Goal: Information Seeking & Learning: Learn about a topic

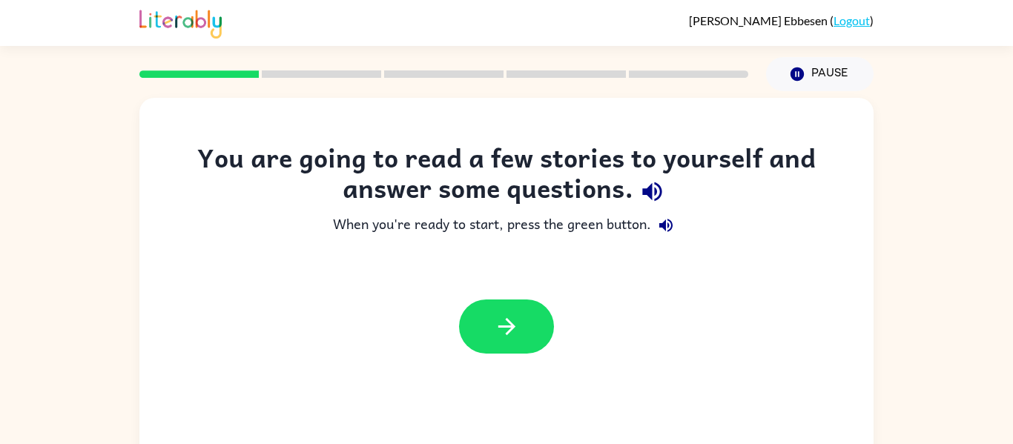
click at [590, 295] on div at bounding box center [506, 327] width 734 height 84
click at [526, 333] on button "button" at bounding box center [506, 327] width 95 height 54
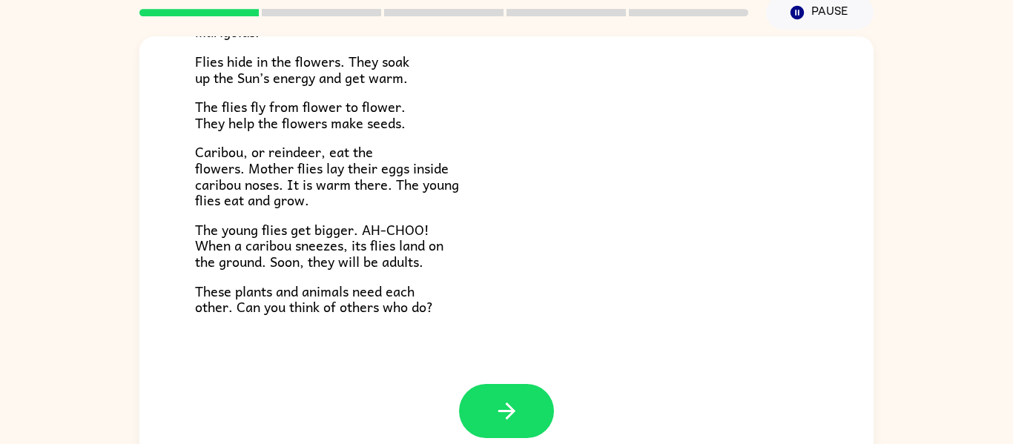
scroll to position [77, 0]
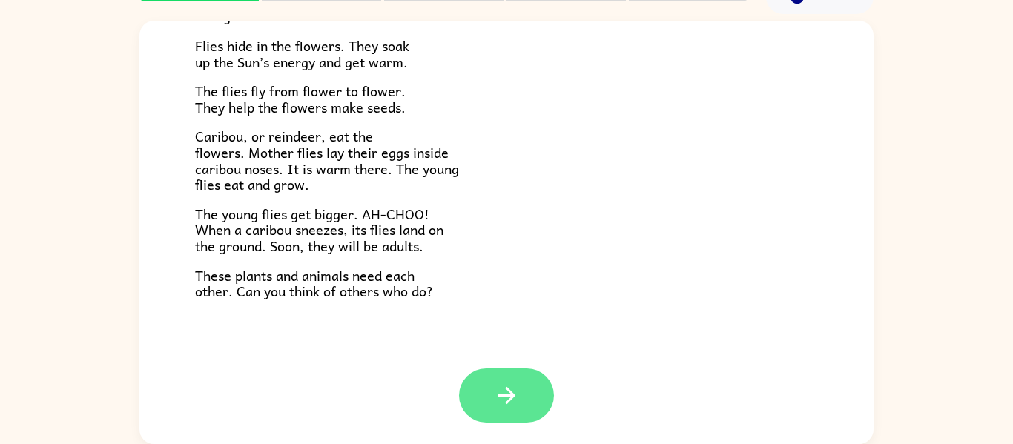
click at [471, 400] on button "button" at bounding box center [506, 396] width 95 height 54
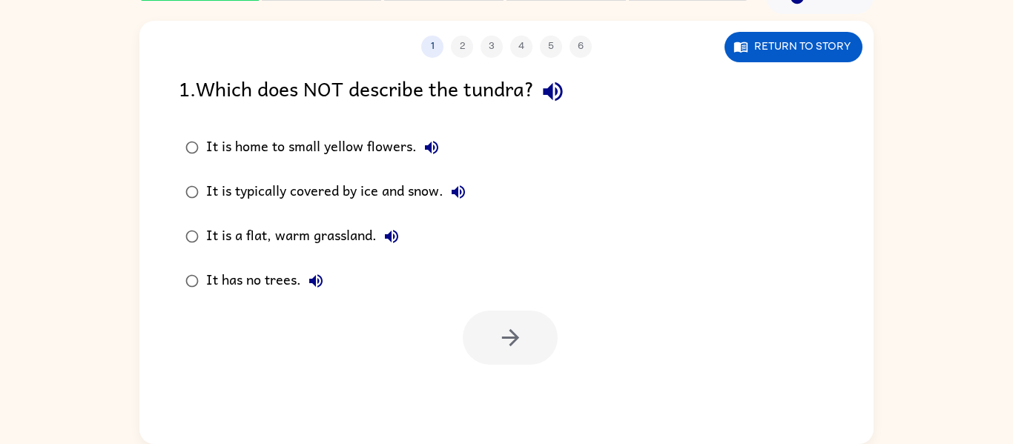
scroll to position [0, 0]
click at [485, 168] on div "It is home to small yellow flowers. It is typically covered by ice and snow. It…" at bounding box center [336, 214] width 314 height 178
click at [372, 135] on div "It is home to small yellow flowers." at bounding box center [326, 148] width 240 height 30
click at [524, 324] on button "button" at bounding box center [510, 338] width 95 height 54
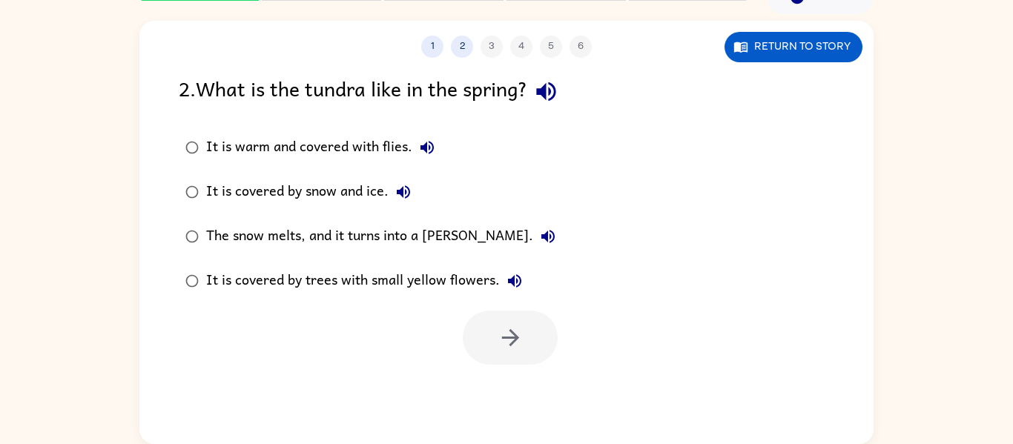
click at [219, 337] on div at bounding box center [506, 334] width 734 height 62
click at [326, 258] on label "The snow melts, and it turns into a [PERSON_NAME]." at bounding box center [371, 236] width 400 height 45
click at [520, 361] on button "button" at bounding box center [510, 338] width 95 height 54
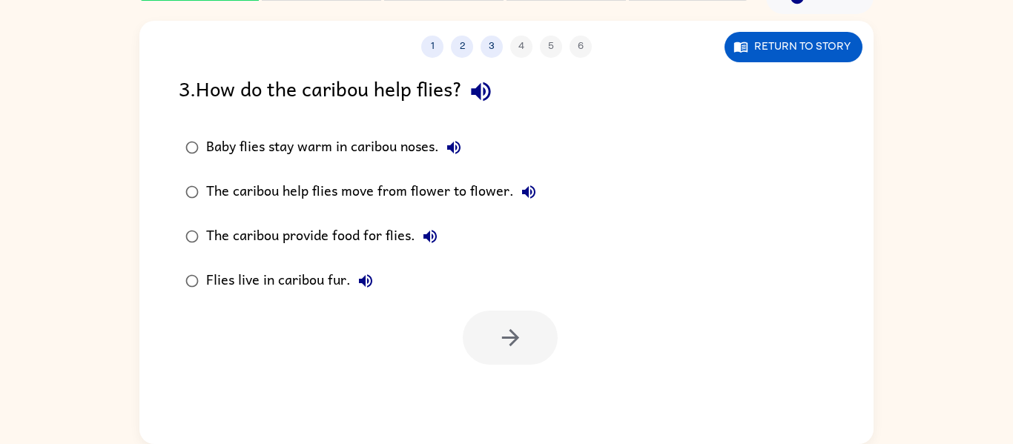
click at [531, 355] on div at bounding box center [510, 338] width 95 height 54
click at [446, 146] on icon "button" at bounding box center [454, 148] width 18 height 18
click at [536, 195] on button "The caribou help flies move from flower to flower." at bounding box center [529, 192] width 30 height 30
click at [414, 243] on div "The caribou provide food for flies." at bounding box center [325, 237] width 239 height 30
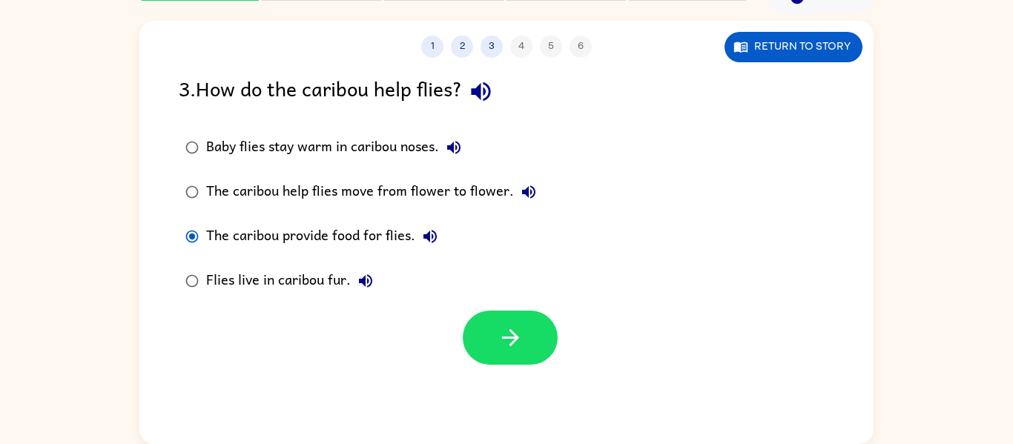
click at [309, 280] on div "Flies live in caribou fur." at bounding box center [293, 281] width 174 height 30
click at [510, 349] on icon "button" at bounding box center [511, 338] width 26 height 26
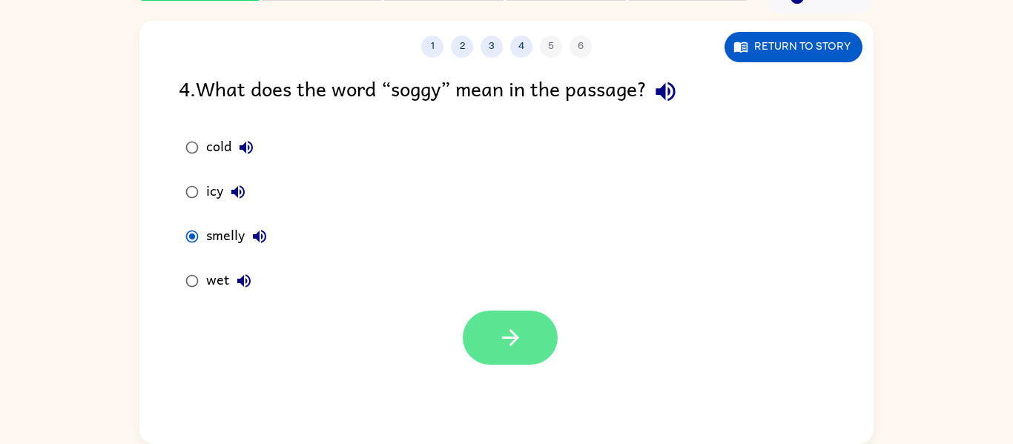
click at [494, 352] on button "button" at bounding box center [510, 338] width 95 height 54
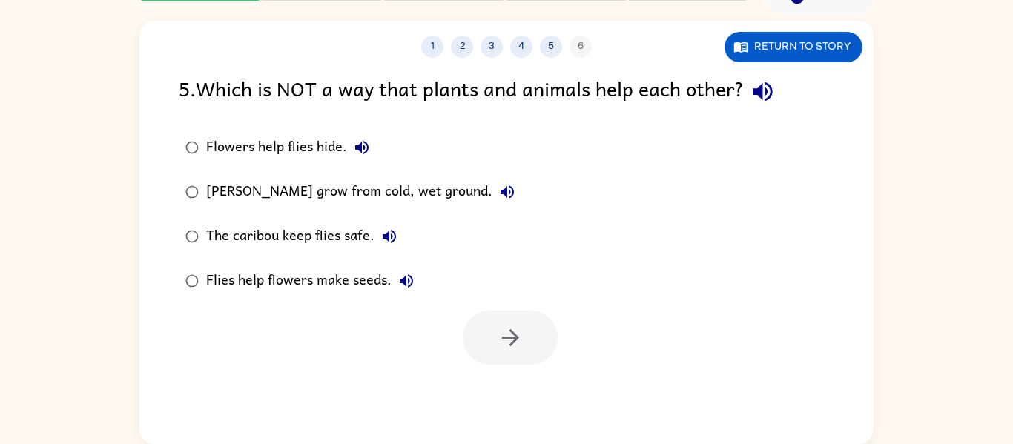
click at [607, 334] on div at bounding box center [506, 334] width 734 height 62
click at [317, 226] on div "The caribou keep flies safe." at bounding box center [305, 237] width 198 height 30
click at [533, 335] on button "button" at bounding box center [510, 338] width 95 height 54
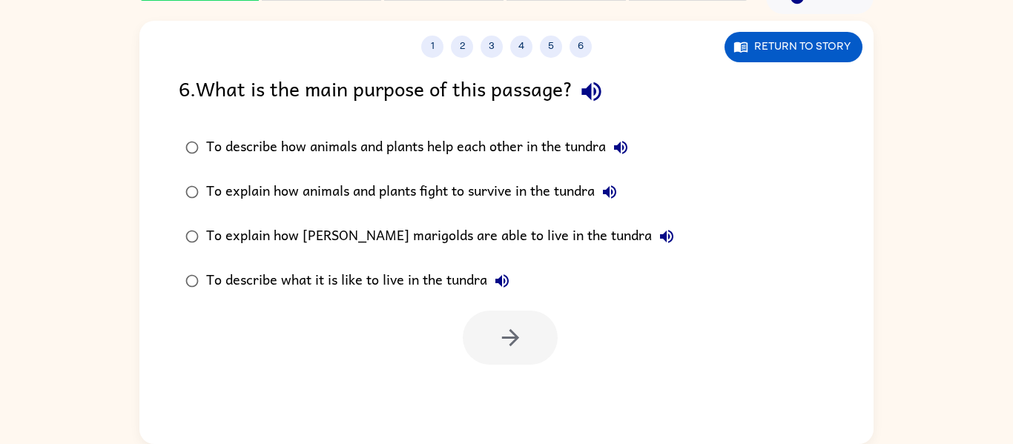
click at [138, 318] on div "1 2 3 4 5 6 Return to story 6 . What is the main purpose of this passage? To de…" at bounding box center [506, 229] width 1013 height 430
click at [539, 189] on div "To explain how animals and plants fight to survive in the tundra" at bounding box center [415, 192] width 418 height 30
click at [501, 343] on icon "button" at bounding box center [511, 338] width 26 height 26
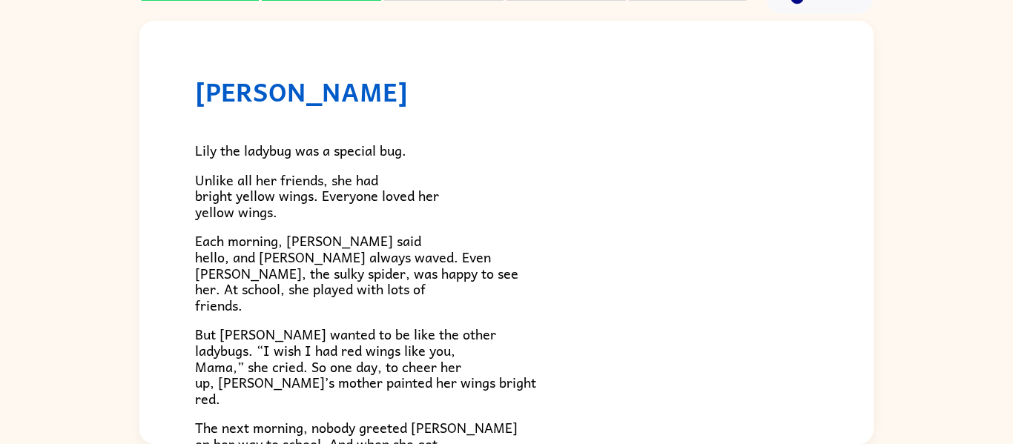
click at [539, 269] on p "Each morning, [PERSON_NAME] said hello, and [PERSON_NAME] always waved. Even [P…" at bounding box center [506, 273] width 623 height 80
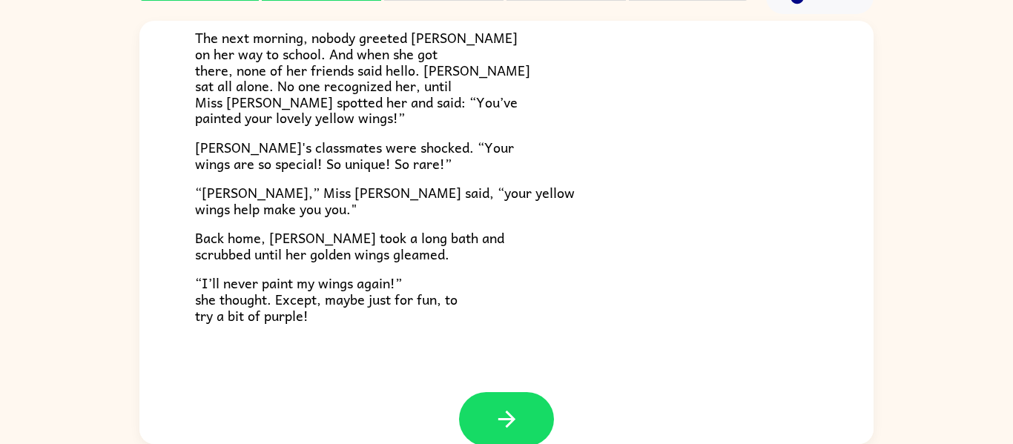
scroll to position [415, 0]
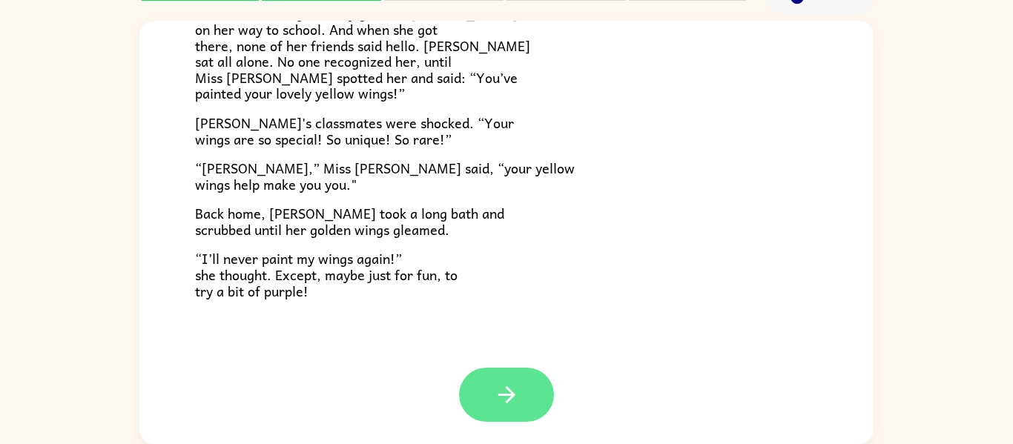
click at [516, 418] on button "button" at bounding box center [506, 395] width 95 height 54
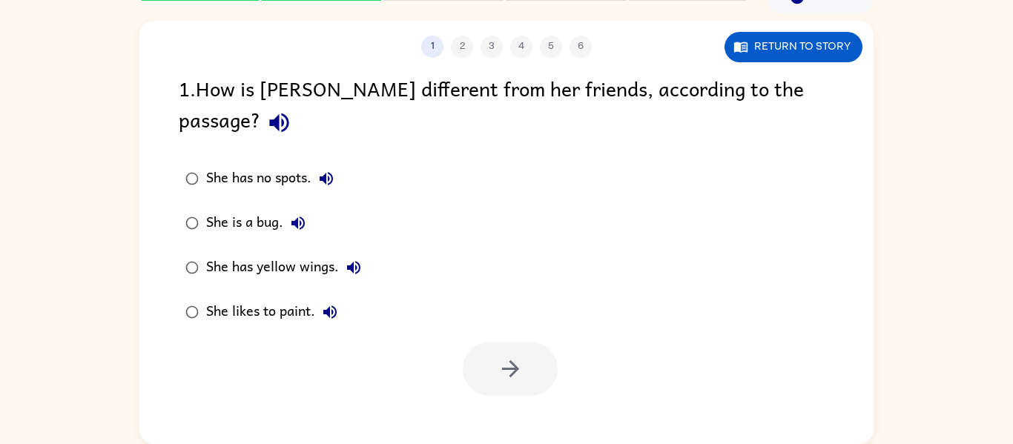
scroll to position [0, 0]
click at [355, 157] on label "She has no spots." at bounding box center [273, 179] width 205 height 45
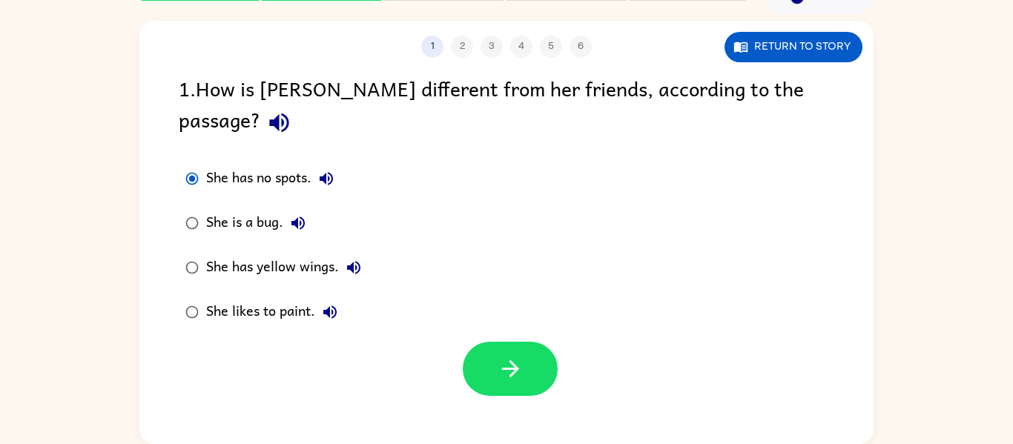
click at [274, 164] on div "She has no spots." at bounding box center [273, 179] width 135 height 30
click at [277, 164] on div "She has no spots." at bounding box center [273, 179] width 135 height 30
click at [473, 344] on button "button" at bounding box center [510, 369] width 95 height 54
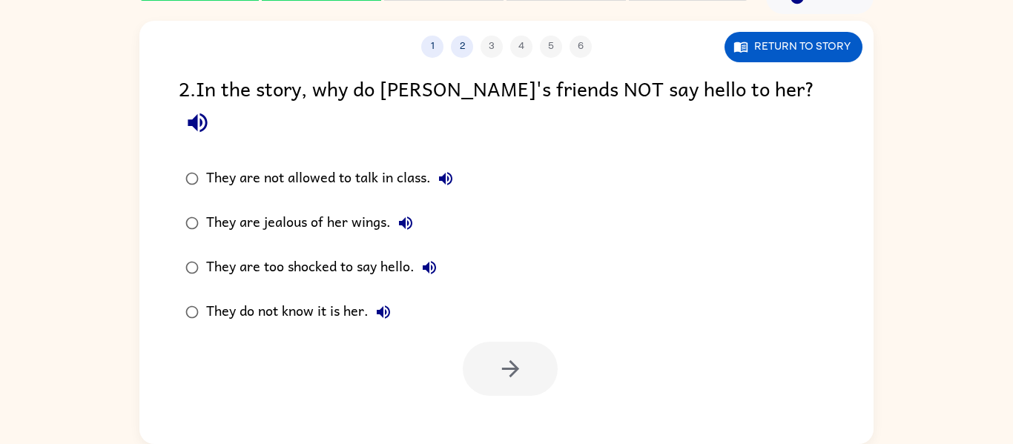
click at [441, 201] on label "They are jealous of her wings." at bounding box center [319, 223] width 297 height 45
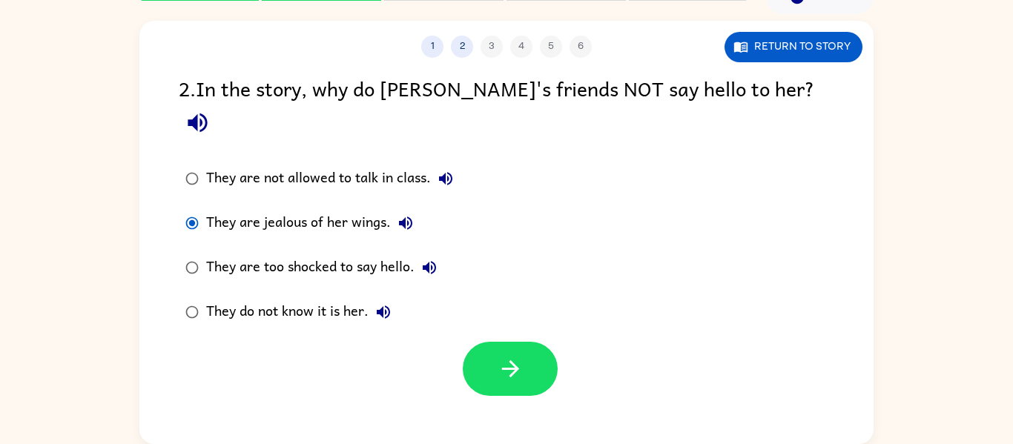
click at [478, 242] on div "They are not allowed to talk in class. They are jealous of her wings. They are …" at bounding box center [329, 246] width 301 height 178
click at [455, 203] on label "They are jealous of her wings." at bounding box center [319, 223] width 297 height 45
click at [399, 253] on div "They are too shocked to say hello." at bounding box center [325, 268] width 238 height 30
click at [482, 342] on button "button" at bounding box center [510, 369] width 95 height 54
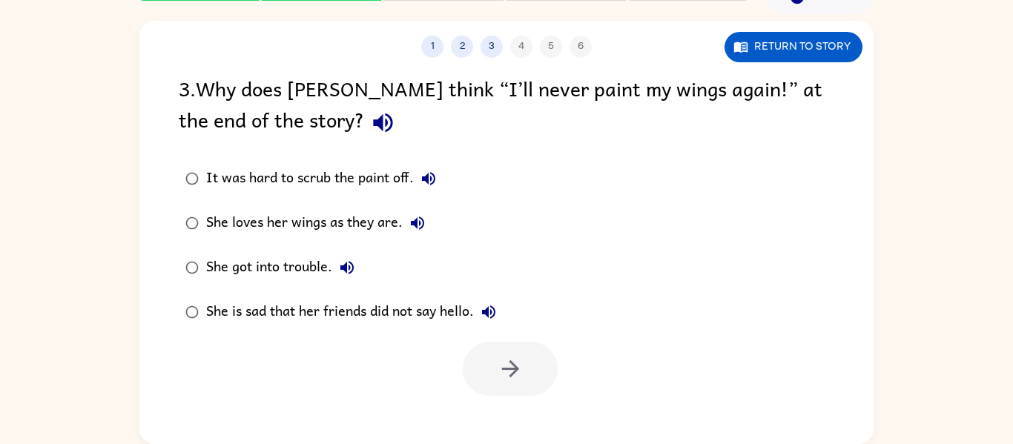
click at [507, 229] on label "She loves her wings as they are." at bounding box center [341, 223] width 341 height 45
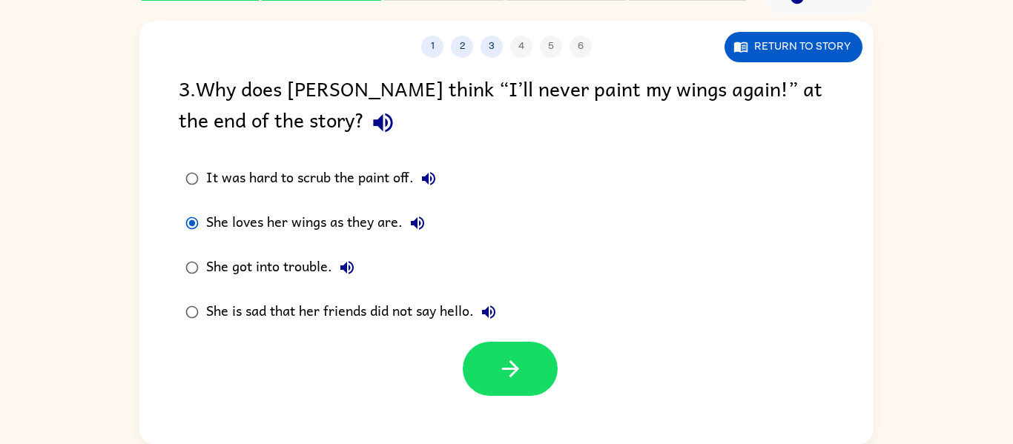
click at [451, 319] on div "She is sad that her friends did not say hello." at bounding box center [354, 312] width 297 height 30
click at [450, 318] on div "She is sad that her friends did not say hello." at bounding box center [354, 312] width 297 height 30
click at [512, 364] on icon "button" at bounding box center [509, 369] width 17 height 17
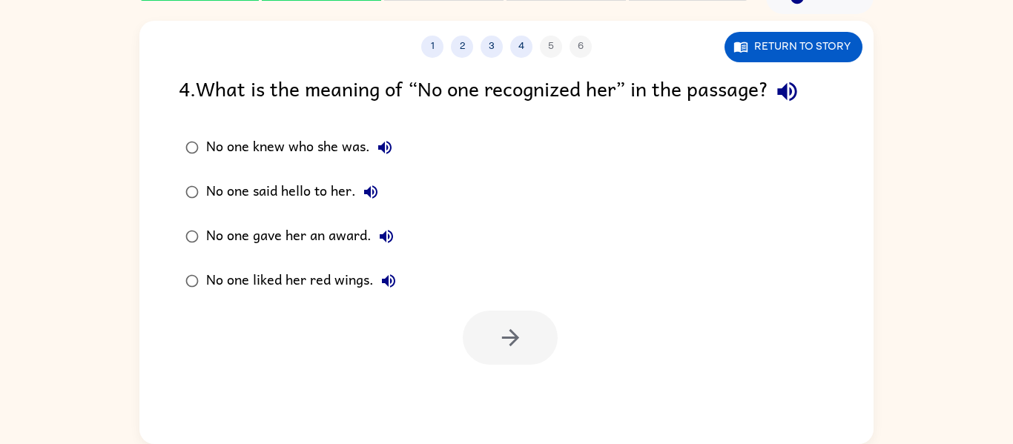
click at [367, 184] on icon "button" at bounding box center [371, 192] width 18 height 18
click at [247, 202] on div "No one said hello to her." at bounding box center [296, 192] width 180 height 30
click at [512, 359] on button "button" at bounding box center [510, 338] width 95 height 54
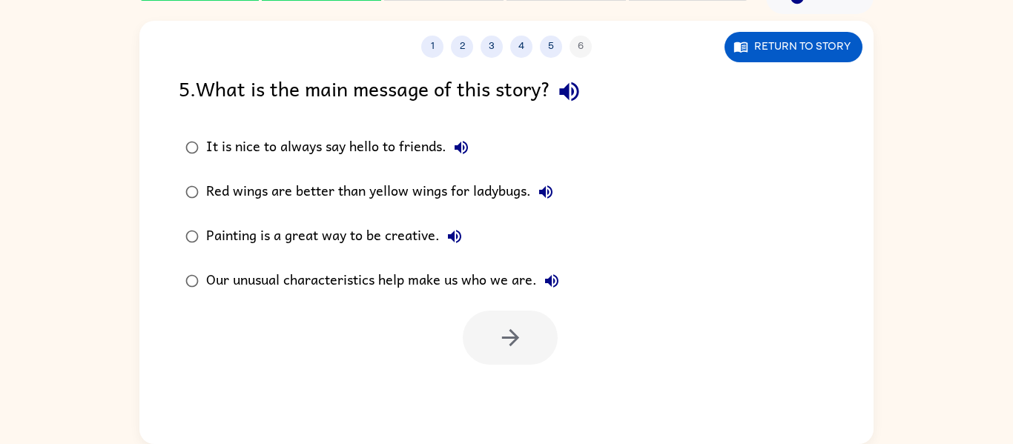
click at [342, 144] on div "It is nice to always say hello to friends." at bounding box center [341, 148] width 270 height 30
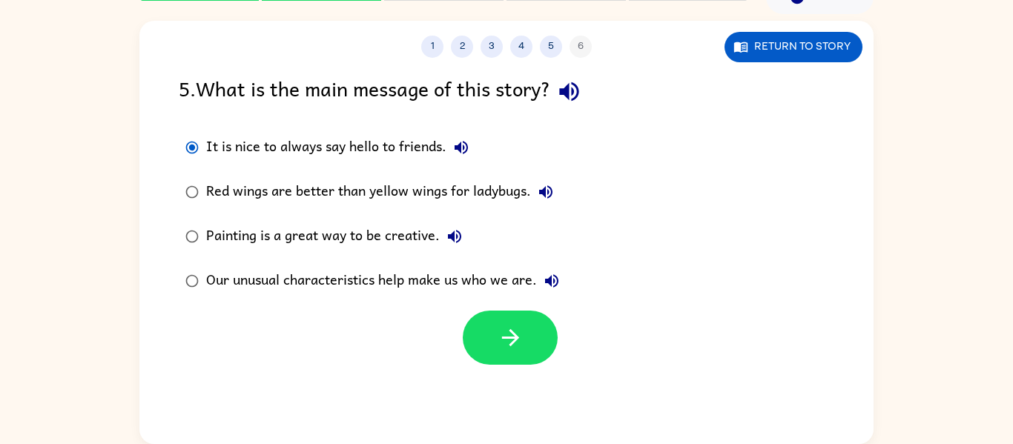
click at [357, 148] on div "It is nice to always say hello to friends." at bounding box center [341, 148] width 270 height 30
click at [498, 326] on icon "button" at bounding box center [511, 338] width 26 height 26
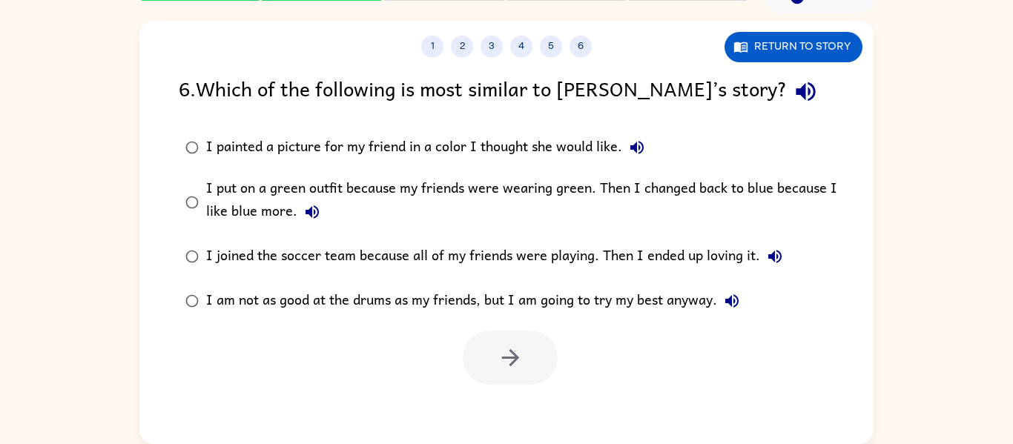
click at [436, 155] on div "I painted a picture for my friend in a color I thought she would like." at bounding box center [429, 148] width 446 height 30
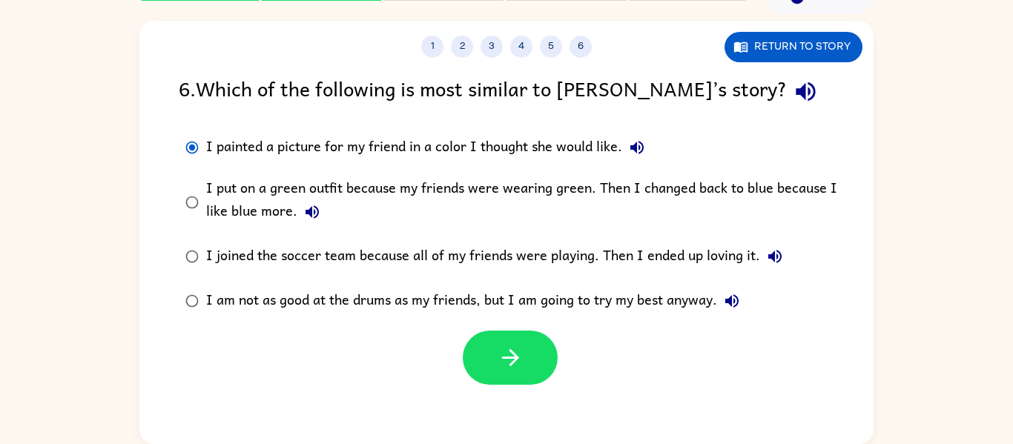
click at [477, 324] on div at bounding box center [506, 354] width 734 height 62
click at [422, 228] on label "I put on a green outfit because my friends were wearing green. Then I changed b…" at bounding box center [516, 202] width 691 height 65
click at [425, 191] on div "I put on a green outfit because my friends were wearing green. Then I changed b…" at bounding box center [530, 202] width 648 height 50
click at [431, 231] on label "I put on a green outfit because my friends were wearing green. Then I changed b…" at bounding box center [516, 202] width 691 height 65
click at [391, 297] on div "I am not as good at the drums as my friends, but I am going to try my best anyw…" at bounding box center [476, 301] width 541 height 30
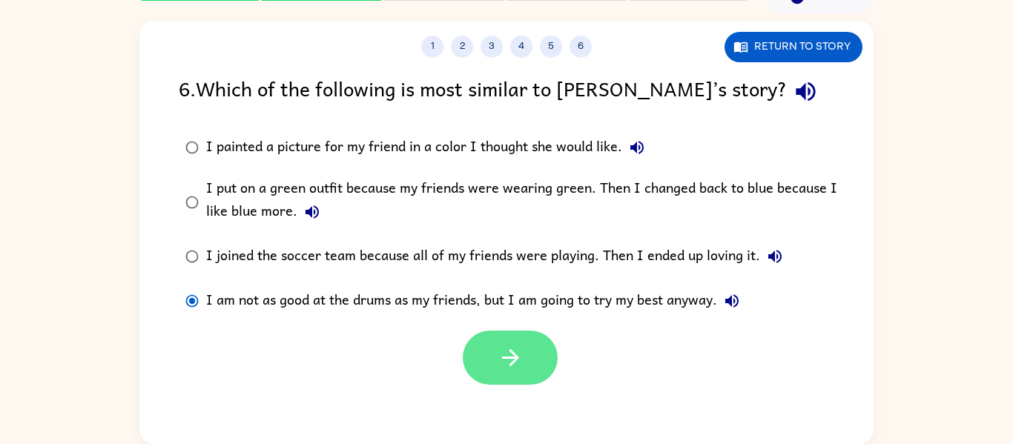
click at [487, 338] on button "button" at bounding box center [510, 358] width 95 height 54
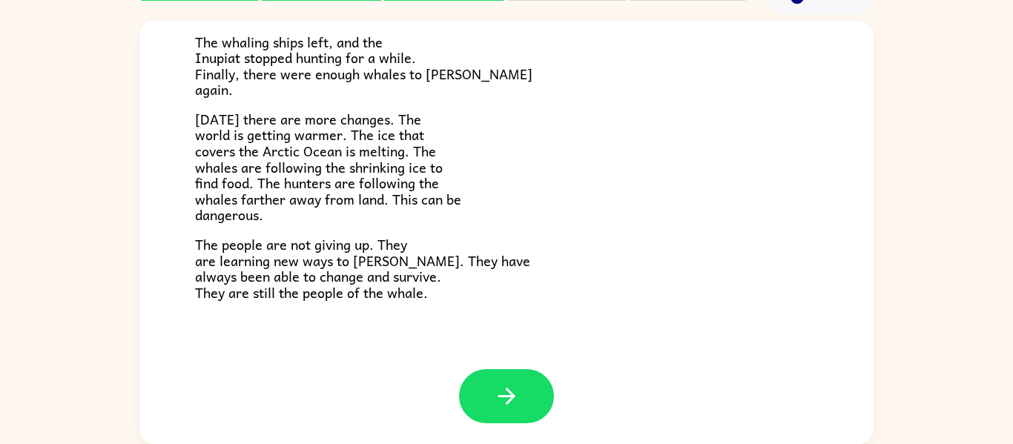
scroll to position [500, 0]
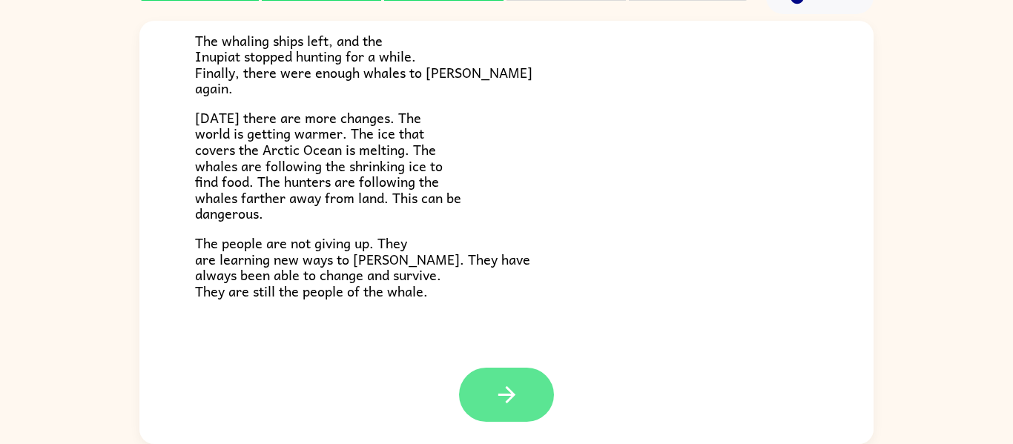
click at [543, 393] on button "button" at bounding box center [506, 395] width 95 height 54
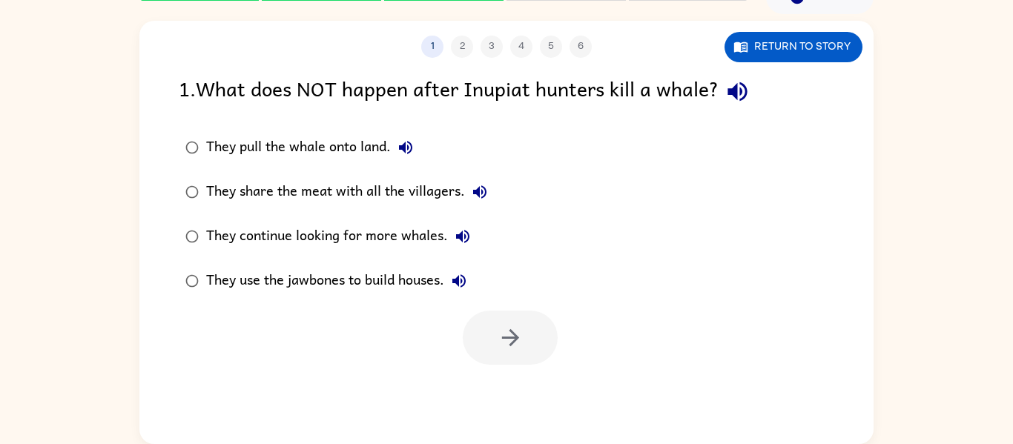
scroll to position [0, 0]
click at [395, 280] on div "They use the jawbones to build houses." at bounding box center [340, 281] width 268 height 30
click at [485, 326] on button "button" at bounding box center [510, 338] width 95 height 54
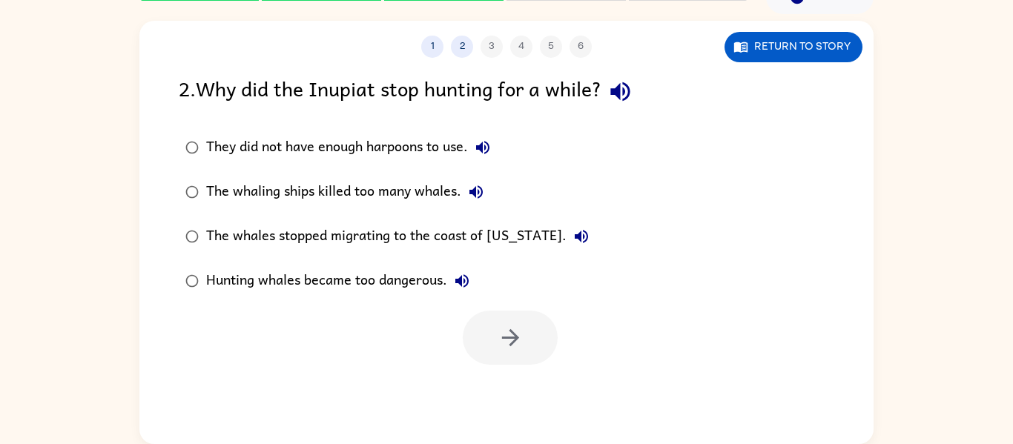
click at [530, 202] on label "The whaling ships killed too many whales." at bounding box center [387, 192] width 433 height 45
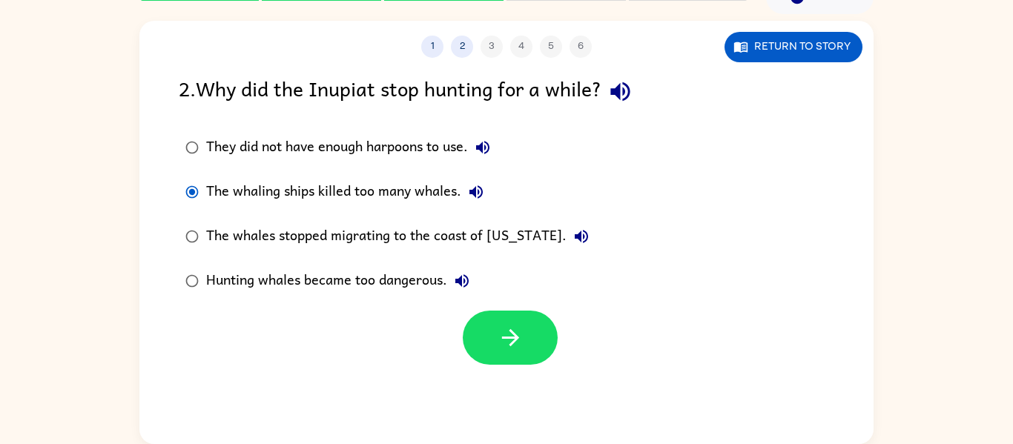
click at [402, 186] on div "The whaling ships killed too many whales." at bounding box center [348, 192] width 285 height 30
click at [516, 342] on icon "button" at bounding box center [511, 338] width 26 height 26
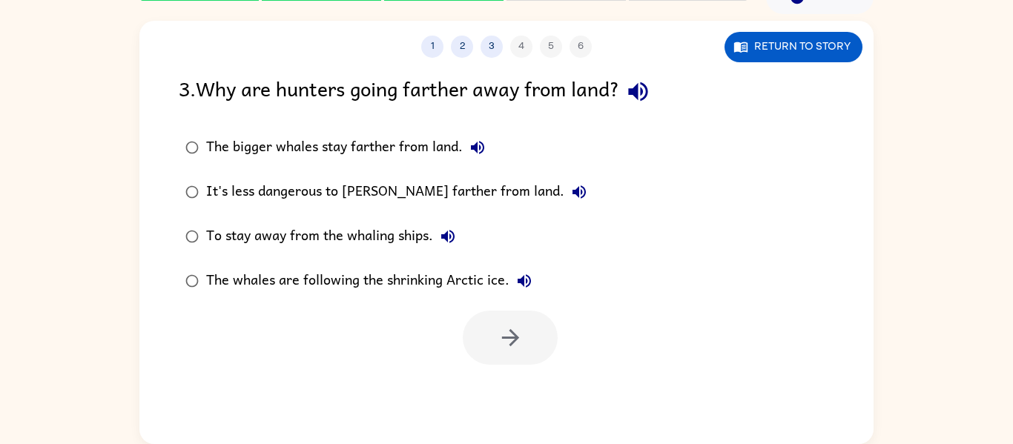
click at [535, 150] on label "The bigger whales stay farther from land." at bounding box center [386, 147] width 431 height 45
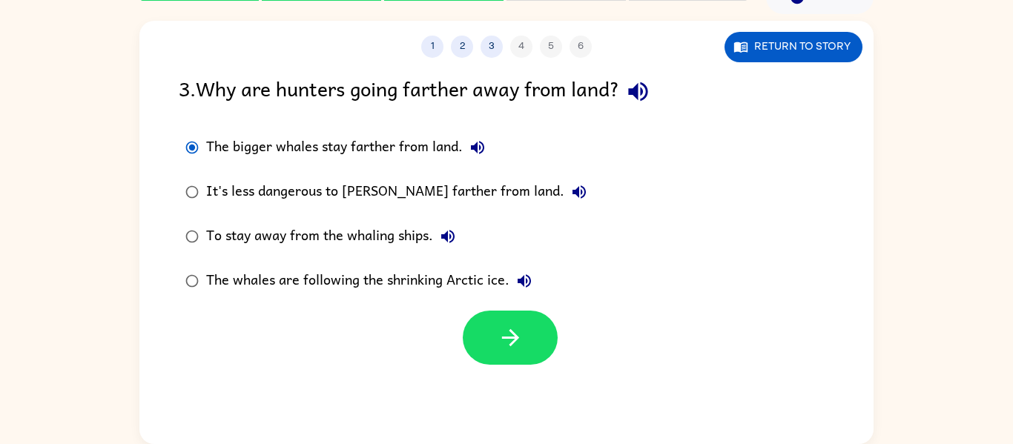
click at [434, 146] on div "The bigger whales stay farther from land." at bounding box center [349, 148] width 286 height 30
click at [437, 151] on div "The bigger whales stay farther from land." at bounding box center [349, 148] width 286 height 30
click at [516, 324] on button "button" at bounding box center [510, 338] width 95 height 54
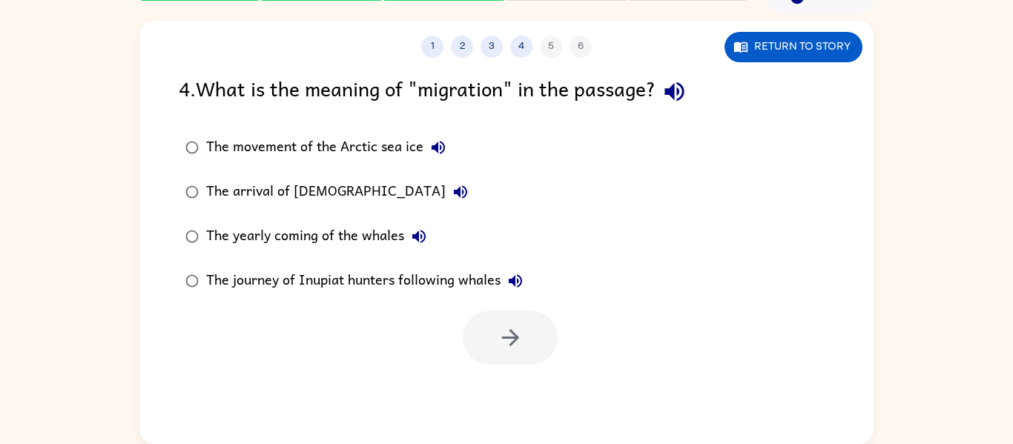
click at [514, 324] on div at bounding box center [510, 338] width 95 height 54
click at [593, 171] on div "The movement of the Arctic sea ice The arrival of [DEMOGRAPHIC_DATA] The yearly…" at bounding box center [526, 214] width 695 height 178
click at [383, 289] on div "The journey of Inupiat hunters following whales" at bounding box center [368, 281] width 324 height 30
click at [477, 325] on button "button" at bounding box center [510, 338] width 95 height 54
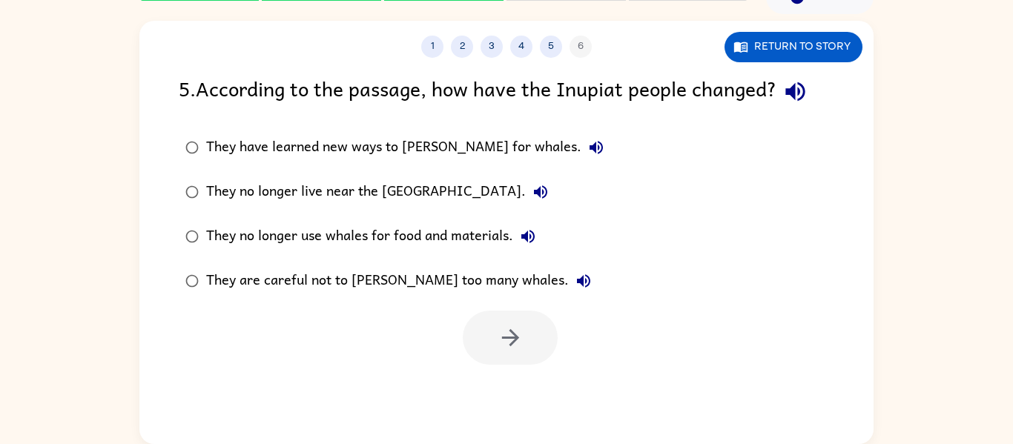
click at [438, 323] on div at bounding box center [506, 334] width 734 height 62
click at [526, 291] on label "They are careful not to [PERSON_NAME] too many whales." at bounding box center [395, 281] width 448 height 45
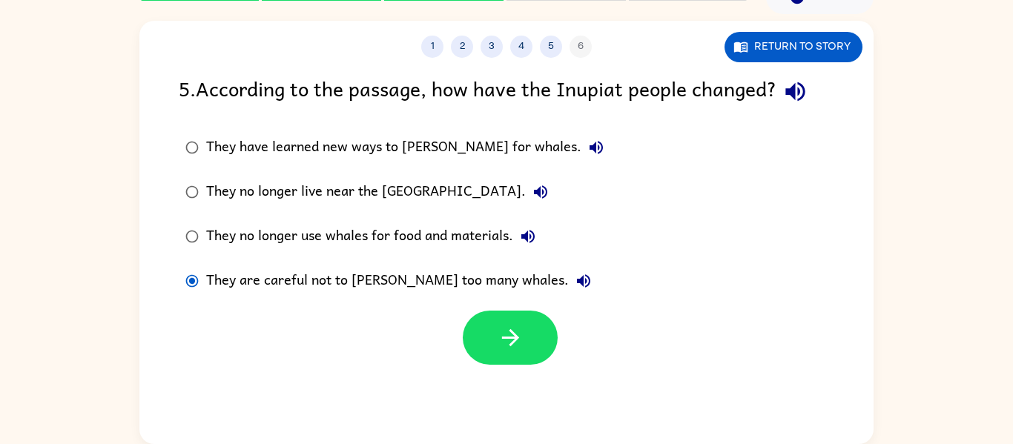
click at [595, 165] on div "They have learned new ways to [PERSON_NAME] for whales. They no longer live nea…" at bounding box center [526, 214] width 695 height 178
click at [556, 242] on div "They have learned new ways to [PERSON_NAME] for whales. They no longer live nea…" at bounding box center [405, 214] width 452 height 178
click at [485, 238] on div "They no longer use whales for food and materials." at bounding box center [374, 237] width 337 height 30
click at [467, 246] on div "They no longer use whales for food and materials." at bounding box center [374, 237] width 337 height 30
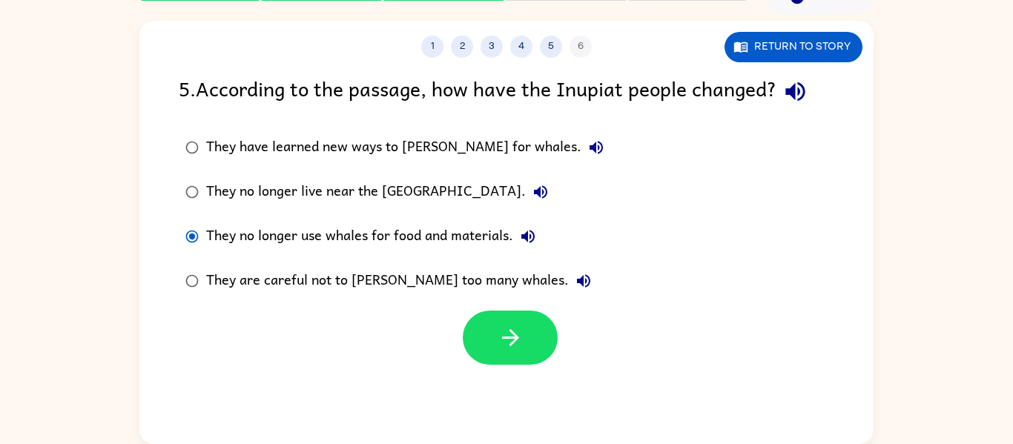
click at [469, 233] on div "They no longer use whales for food and materials." at bounding box center [374, 237] width 337 height 30
click at [510, 341] on icon "button" at bounding box center [511, 338] width 26 height 26
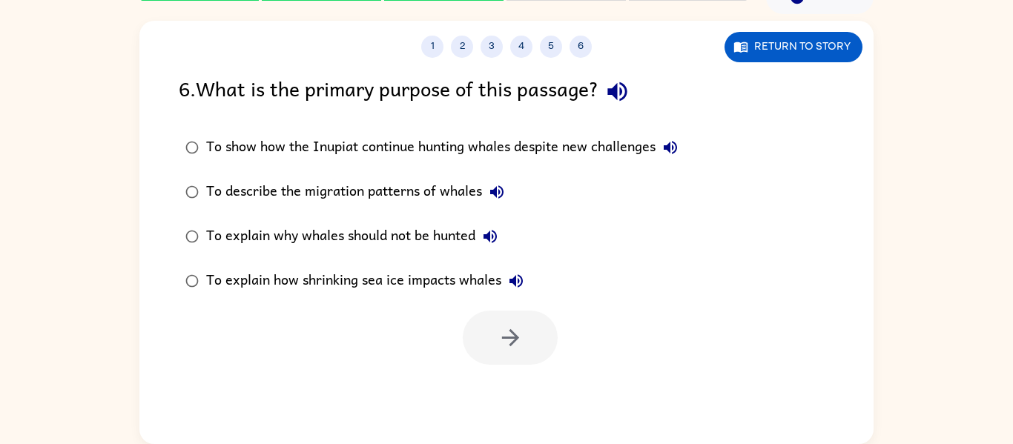
click at [532, 167] on label "To show how the Inupiat continue hunting whales despite new challenges" at bounding box center [432, 147] width 522 height 45
click at [507, 347] on icon "button" at bounding box center [511, 338] width 26 height 26
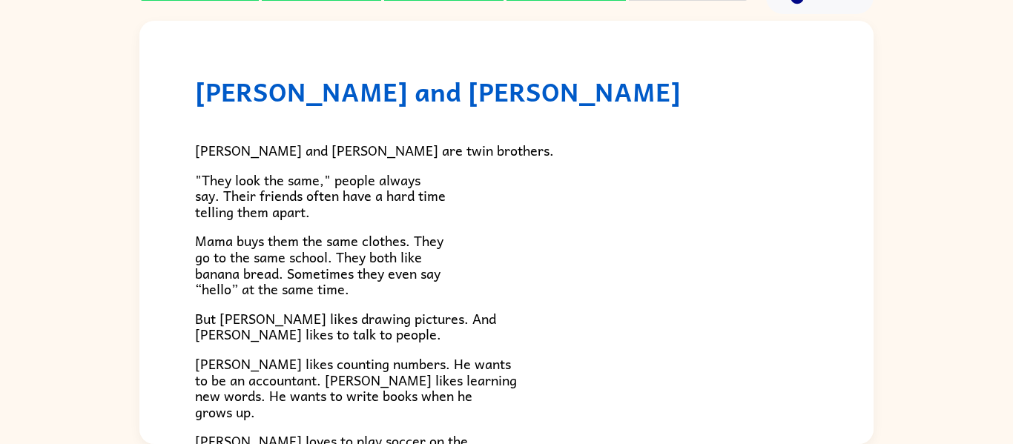
click at [576, 266] on p "Mama buys them the same clothes. They go to the same school. They both like ban…" at bounding box center [506, 265] width 623 height 64
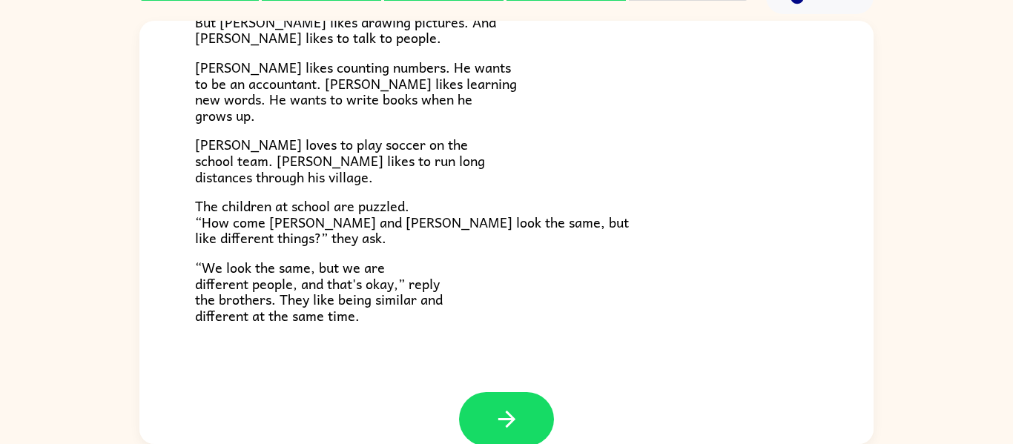
scroll to position [321, 0]
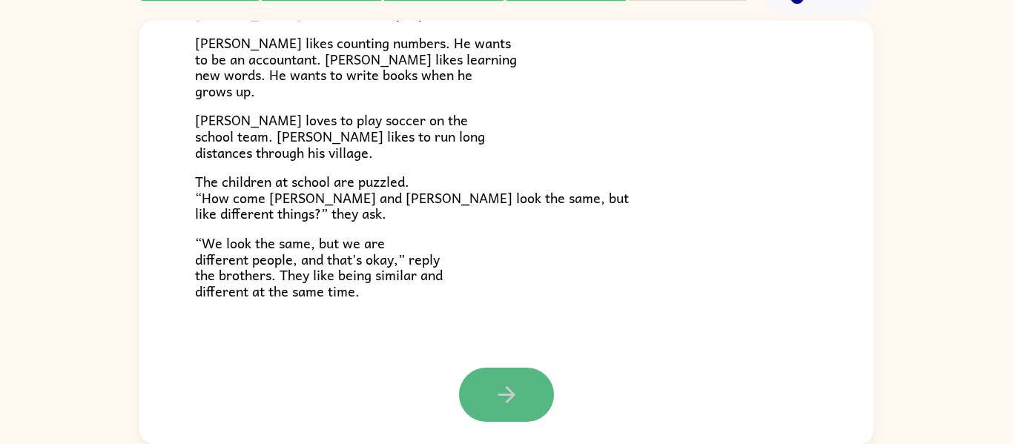
click at [486, 378] on button "button" at bounding box center [506, 395] width 95 height 54
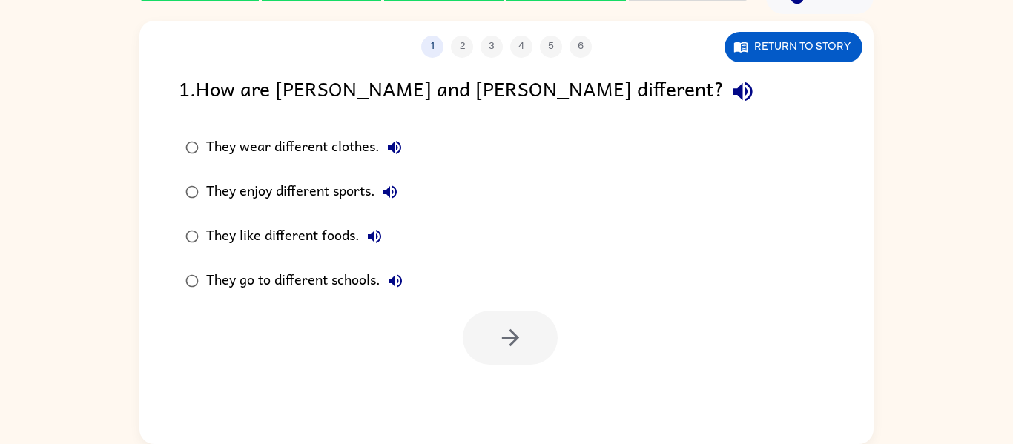
click at [357, 185] on div "They enjoy different sports." at bounding box center [305, 192] width 199 height 30
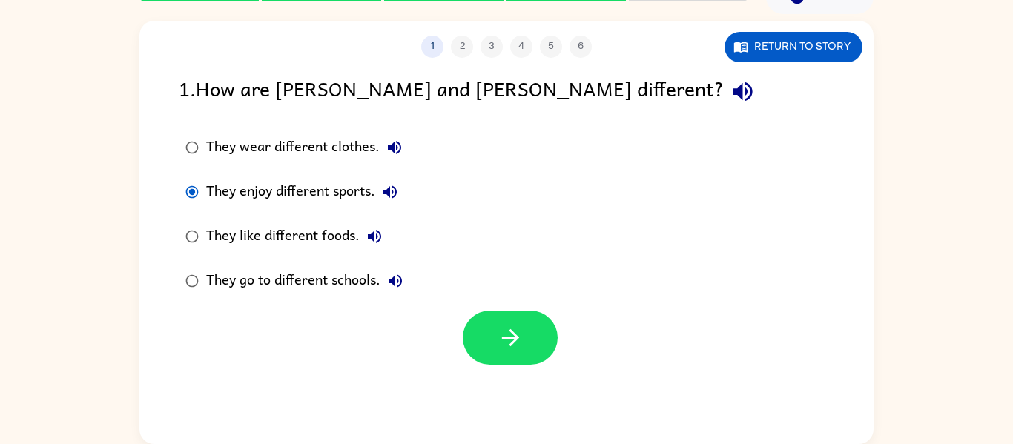
click at [520, 372] on div "1 2 3 4 5 6 Return to story 1 . How are [PERSON_NAME] and [PERSON_NAME] differe…" at bounding box center [506, 233] width 734 height 424
click at [510, 352] on button "button" at bounding box center [510, 338] width 95 height 54
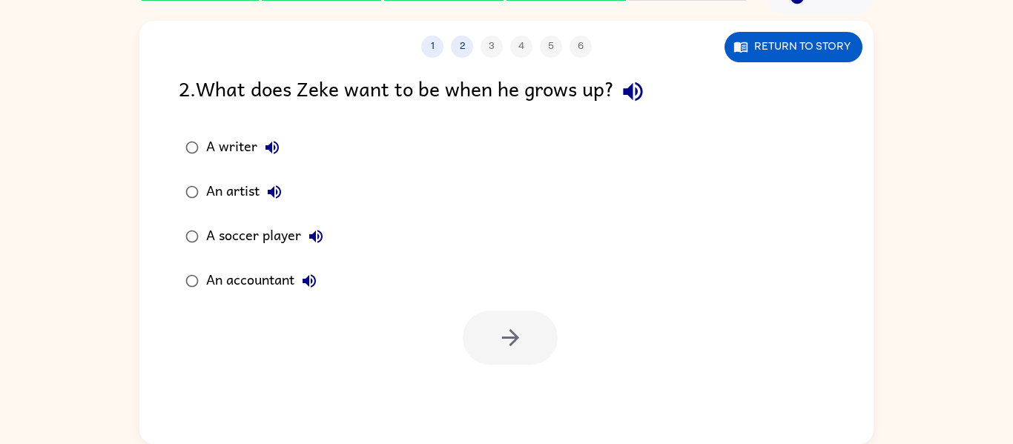
click at [251, 190] on div "An artist" at bounding box center [247, 192] width 83 height 30
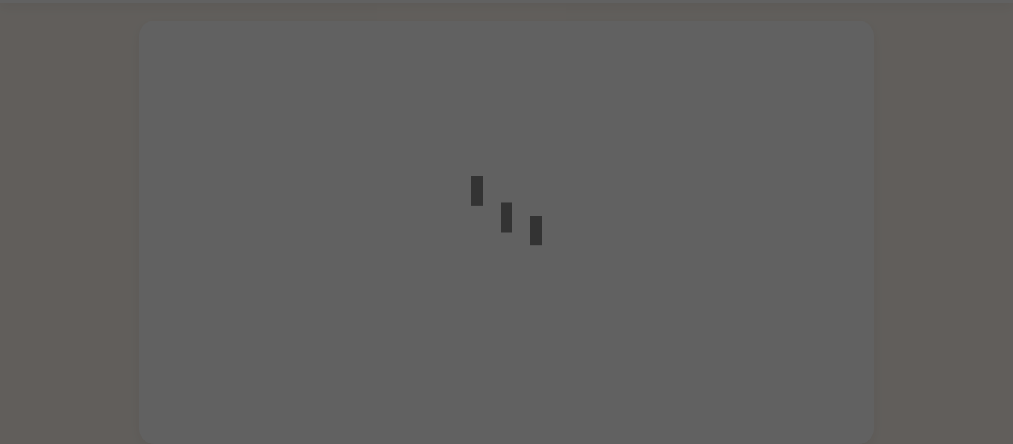
scroll to position [43, 0]
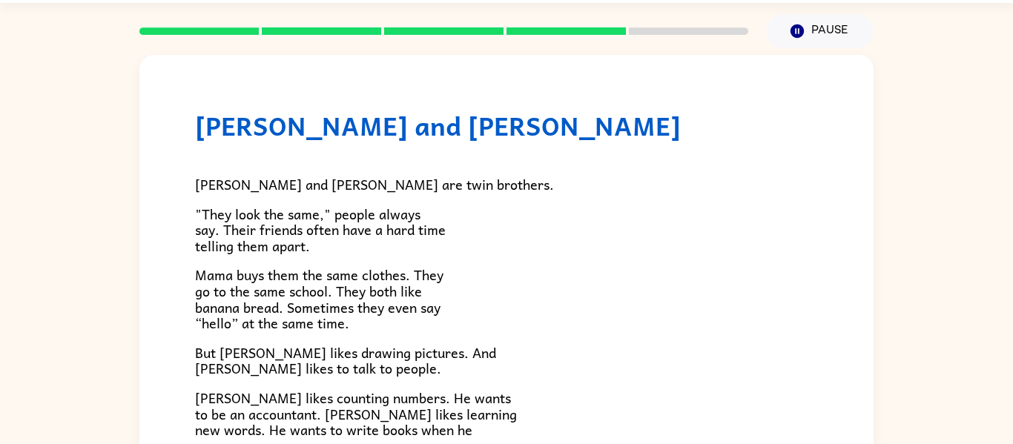
click at [435, 292] on p "Mama buys them the same clothes. They go to the same school. They both like ban…" at bounding box center [506, 299] width 623 height 64
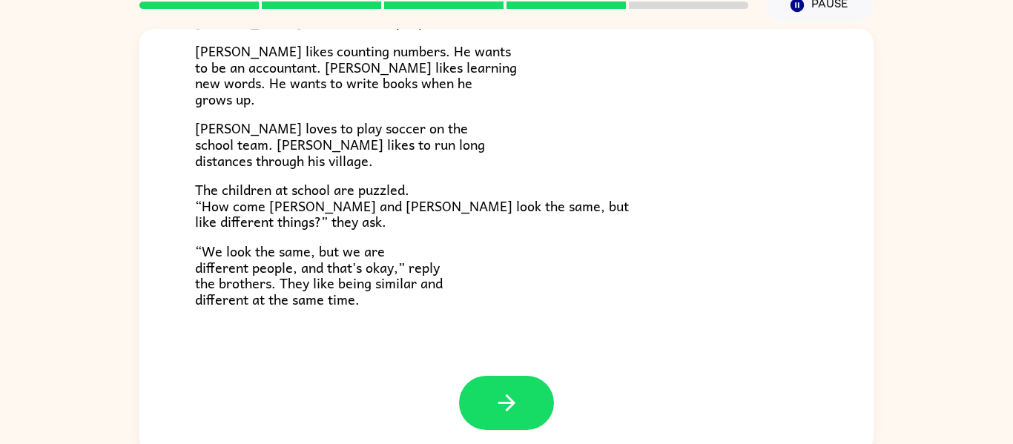
scroll to position [77, 0]
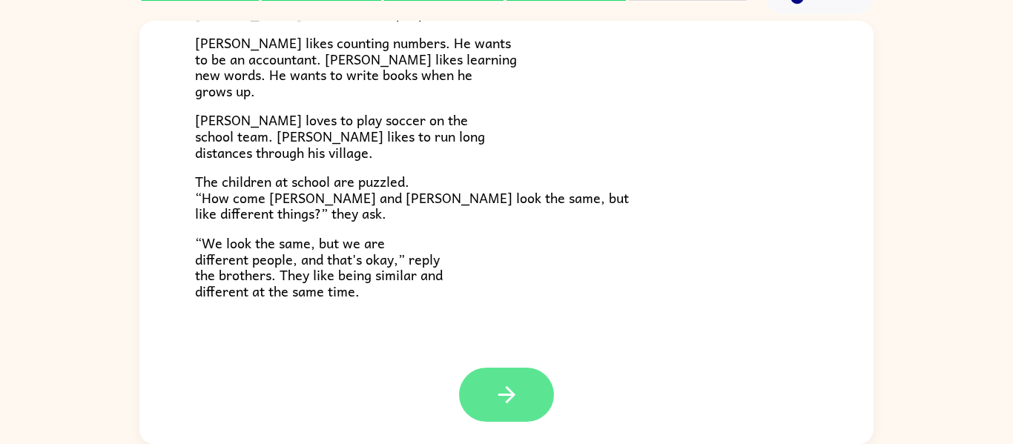
click at [505, 389] on icon "button" at bounding box center [507, 395] width 26 height 26
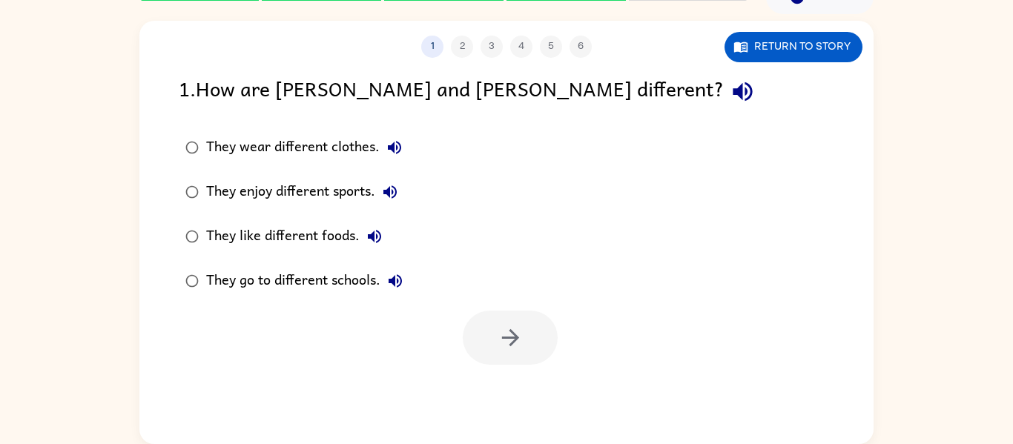
scroll to position [0, 0]
click at [302, 192] on div "They enjoy different sports." at bounding box center [305, 192] width 199 height 30
click at [542, 344] on button "button" at bounding box center [510, 338] width 95 height 54
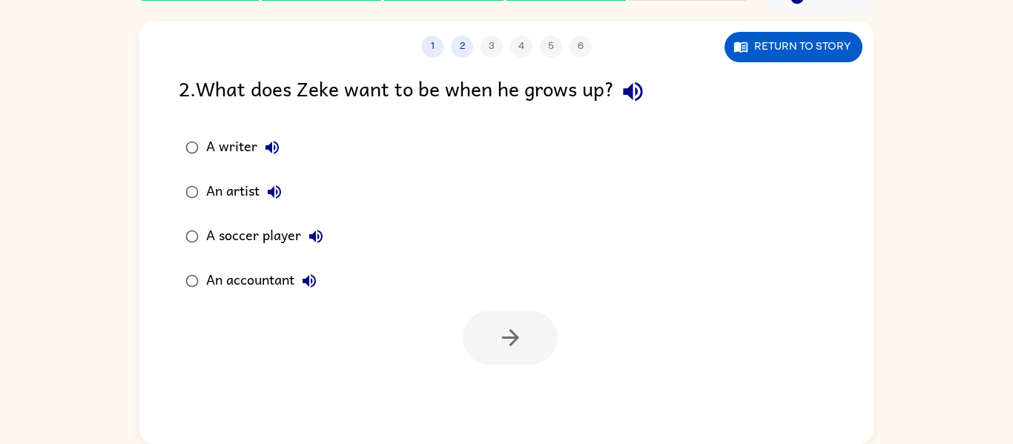
click at [249, 186] on div "An artist" at bounding box center [247, 192] width 83 height 30
click at [513, 333] on icon "button" at bounding box center [509, 337] width 17 height 17
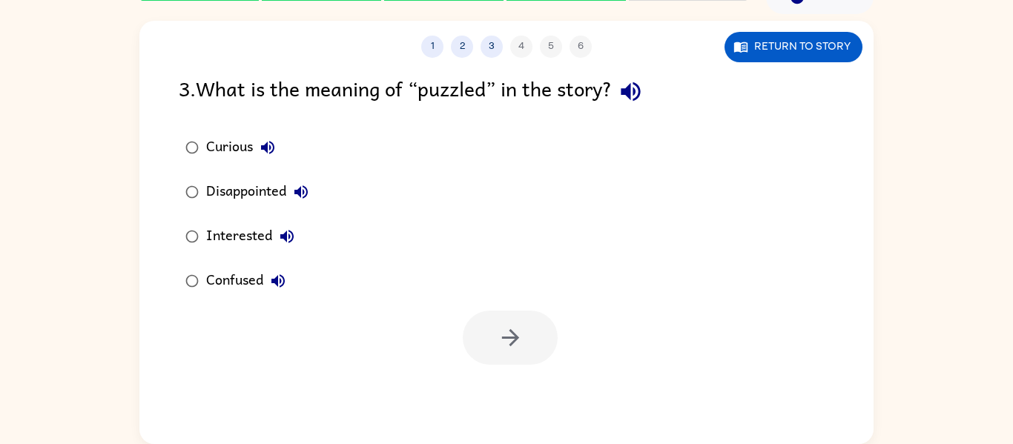
click at [370, 240] on div "Curious Disappointed Interested Confused" at bounding box center [526, 214] width 695 height 178
click at [243, 218] on label "Interested" at bounding box center [247, 236] width 153 height 45
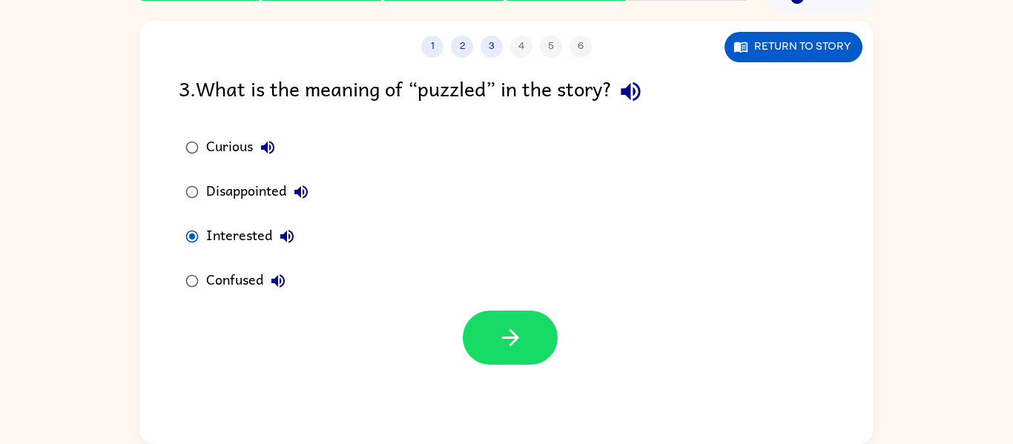
click at [227, 145] on div "Curious" at bounding box center [244, 148] width 76 height 30
click at [524, 329] on button "button" at bounding box center [510, 338] width 95 height 54
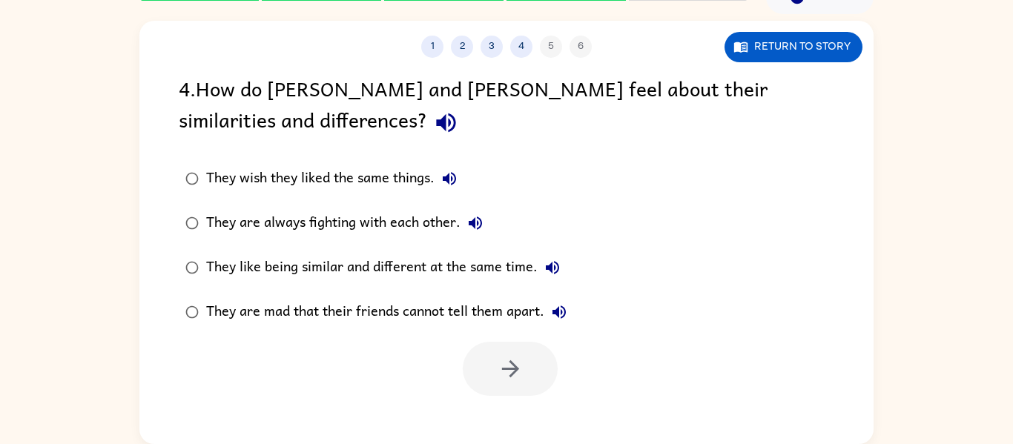
click at [510, 267] on div "They like being similar and different at the same time." at bounding box center [386, 268] width 361 height 30
click at [516, 378] on icon "button" at bounding box center [511, 369] width 26 height 26
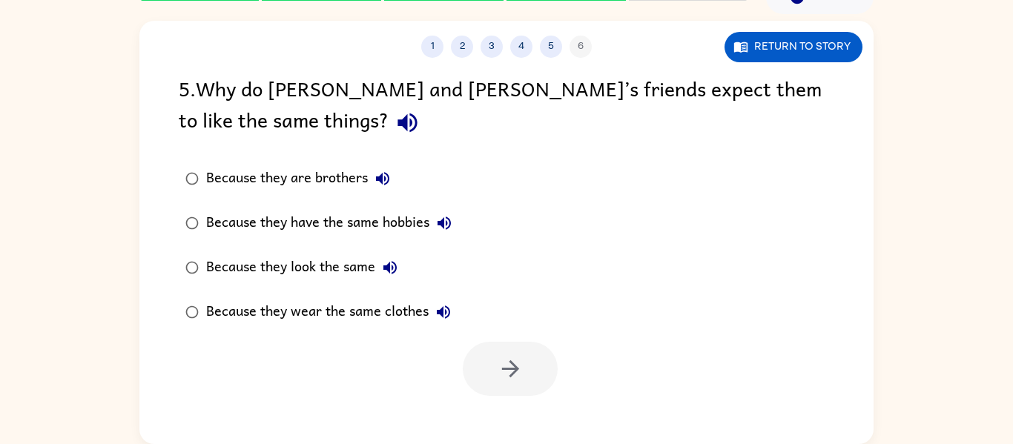
click at [362, 167] on div "Because they are brothers" at bounding box center [301, 179] width 191 height 30
click at [545, 355] on button "button" at bounding box center [510, 369] width 95 height 54
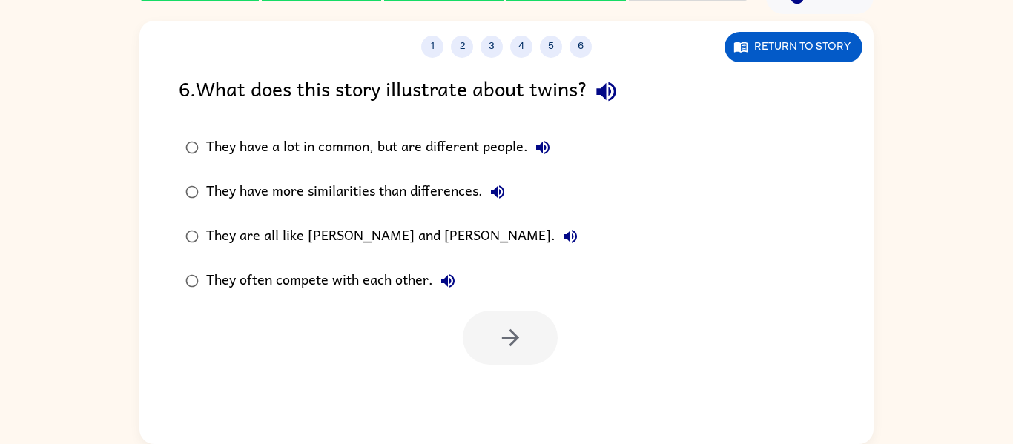
click at [496, 137] on div "They have a lot in common, but are different people." at bounding box center [382, 148] width 352 height 30
click at [527, 349] on button "button" at bounding box center [510, 338] width 95 height 54
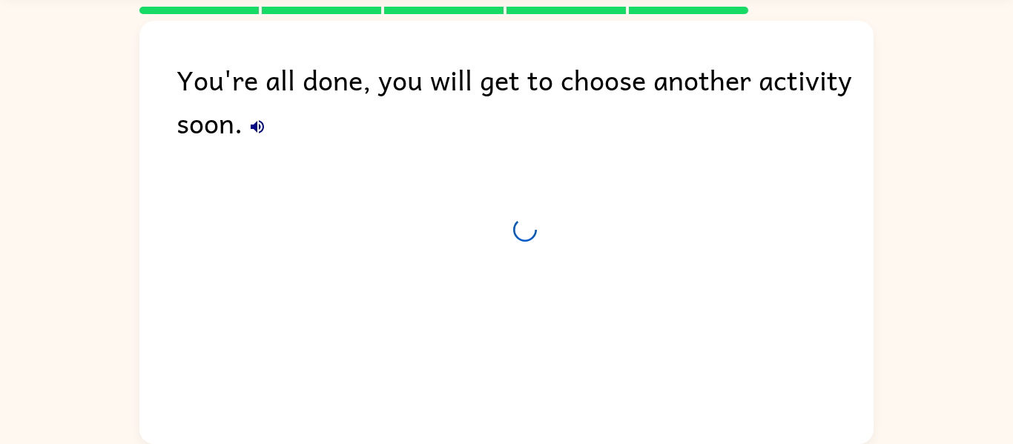
scroll to position [50, 0]
